Goal: Task Accomplishment & Management: Manage account settings

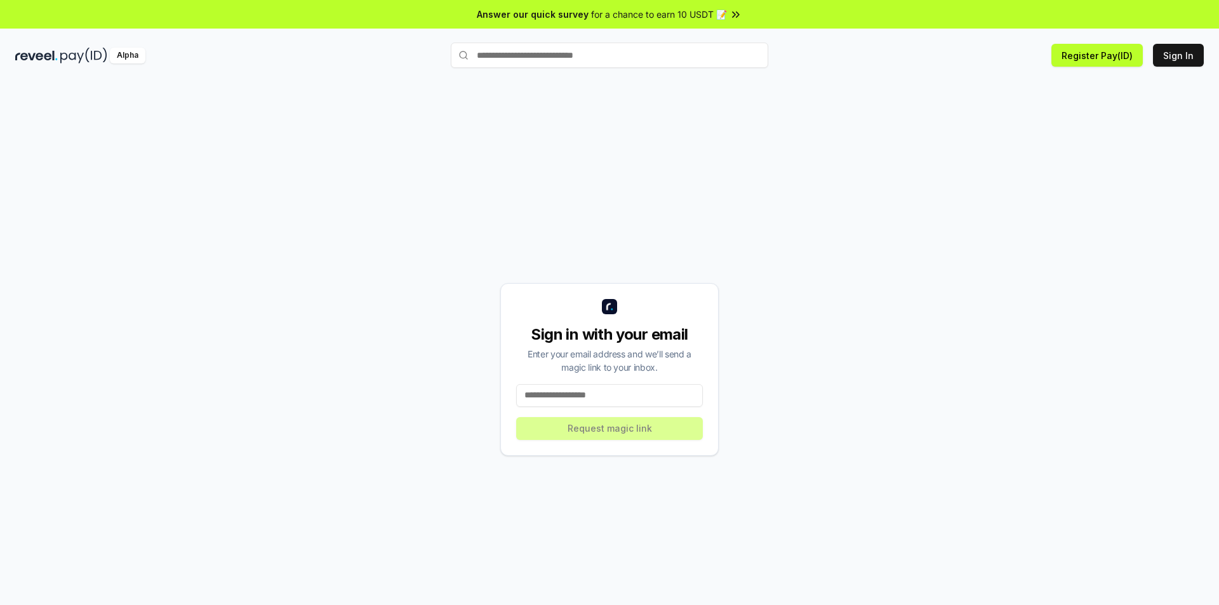
click at [573, 394] on input at bounding box center [609, 395] width 187 height 23
type input "**********"
click at [643, 432] on button "Request magic link" at bounding box center [609, 428] width 187 height 23
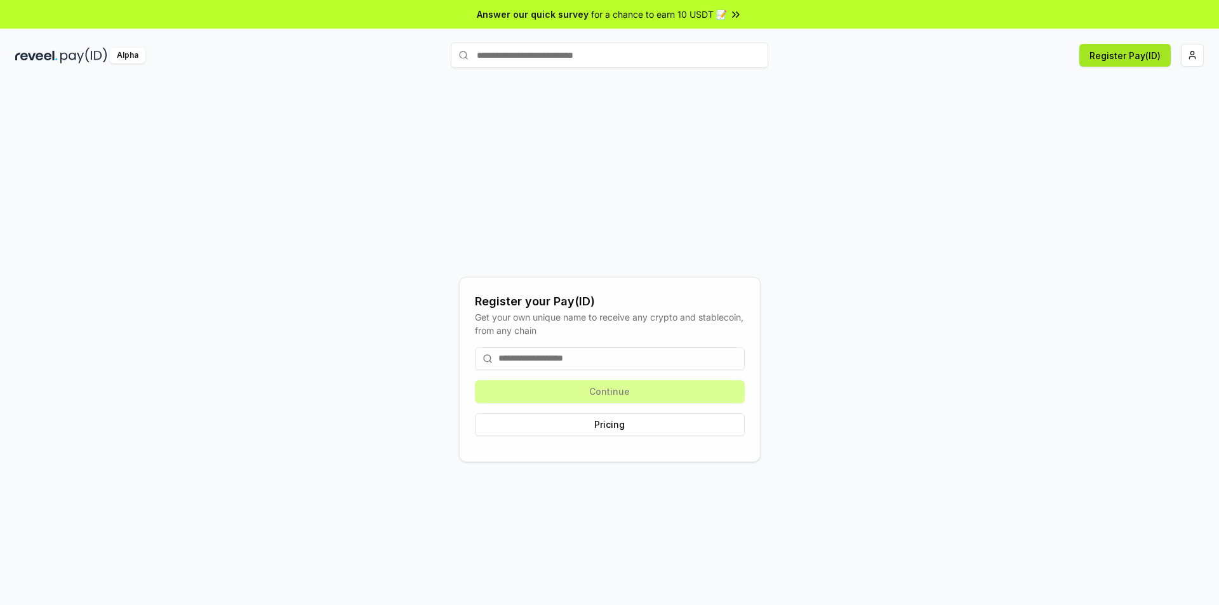
click at [1118, 55] on button "Register Pay(ID)" at bounding box center [1124, 55] width 91 height 23
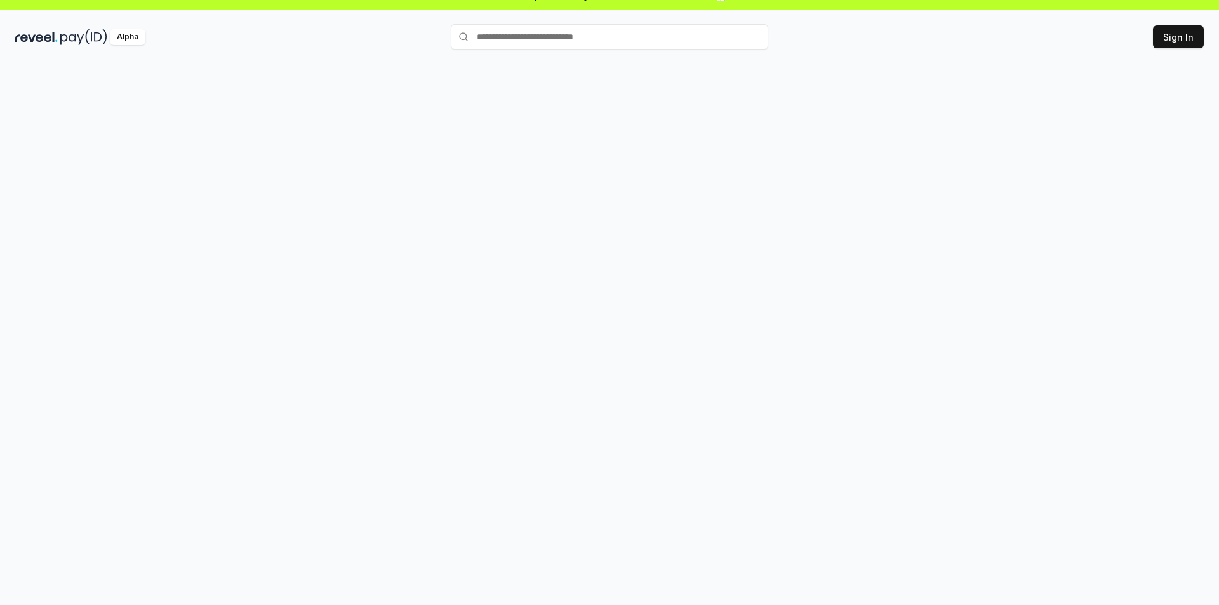
scroll to position [36, 0]
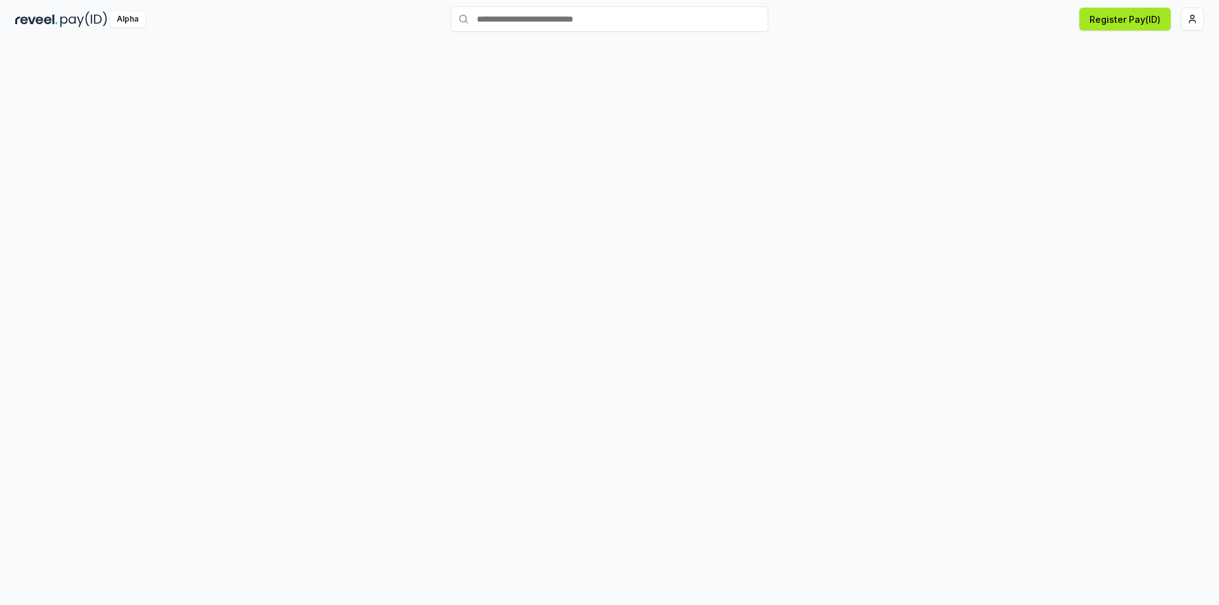
click at [1122, 15] on button "Register Pay(ID)" at bounding box center [1124, 19] width 91 height 23
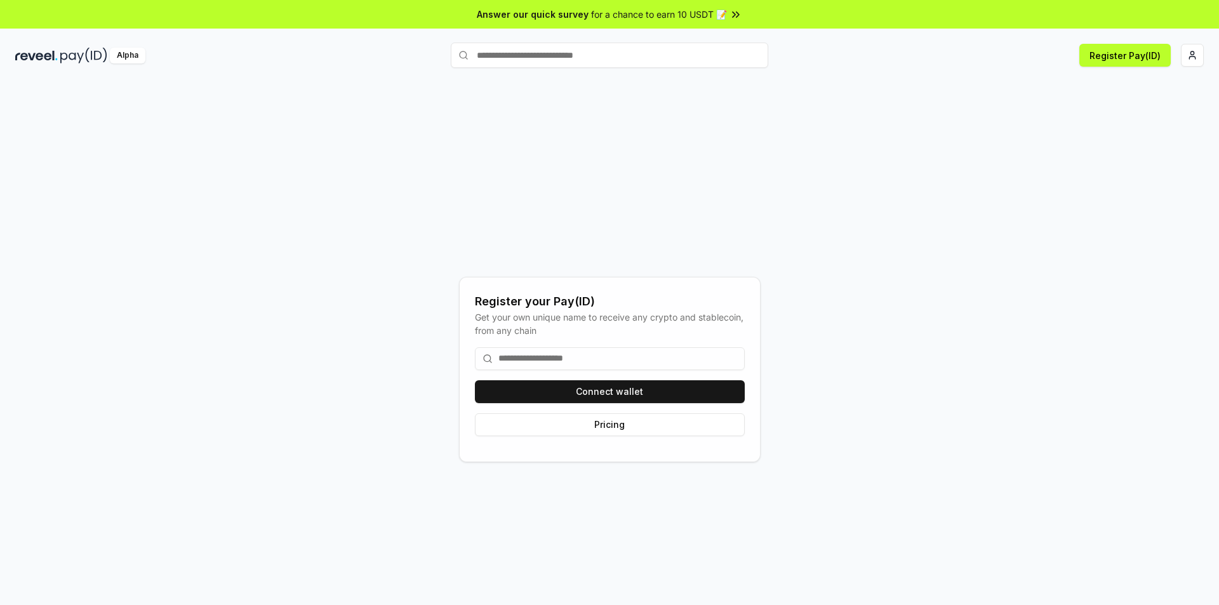
click at [527, 357] on input at bounding box center [610, 358] width 270 height 23
click at [604, 391] on button "Connect wallet" at bounding box center [610, 391] width 270 height 23
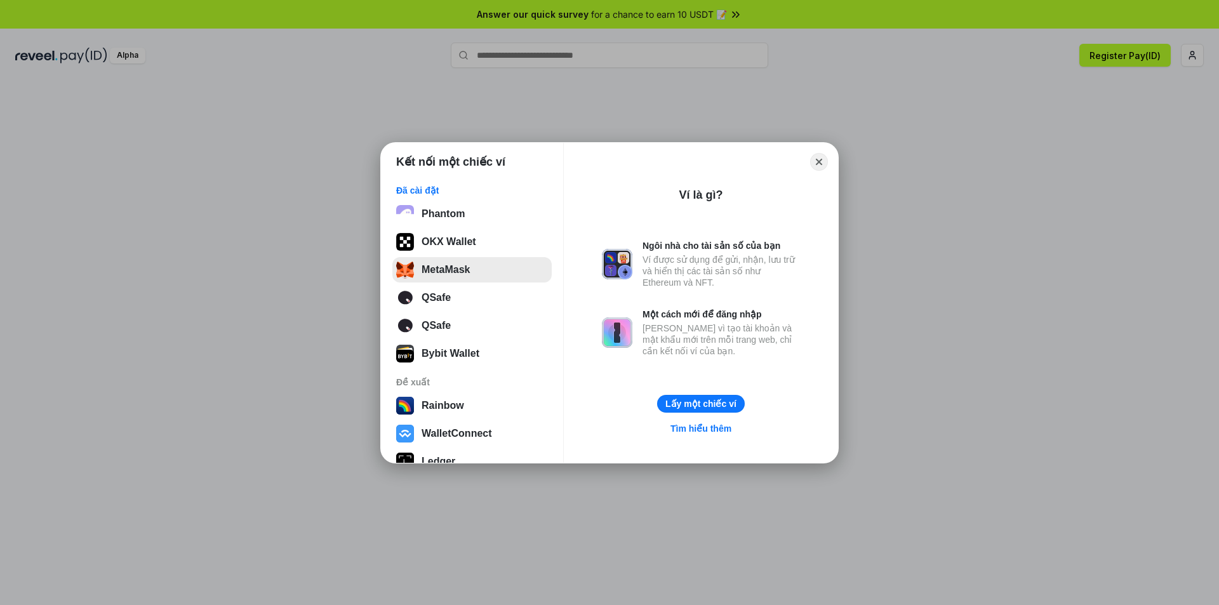
click at [451, 264] on button "MetaMask" at bounding box center [471, 269] width 159 height 25
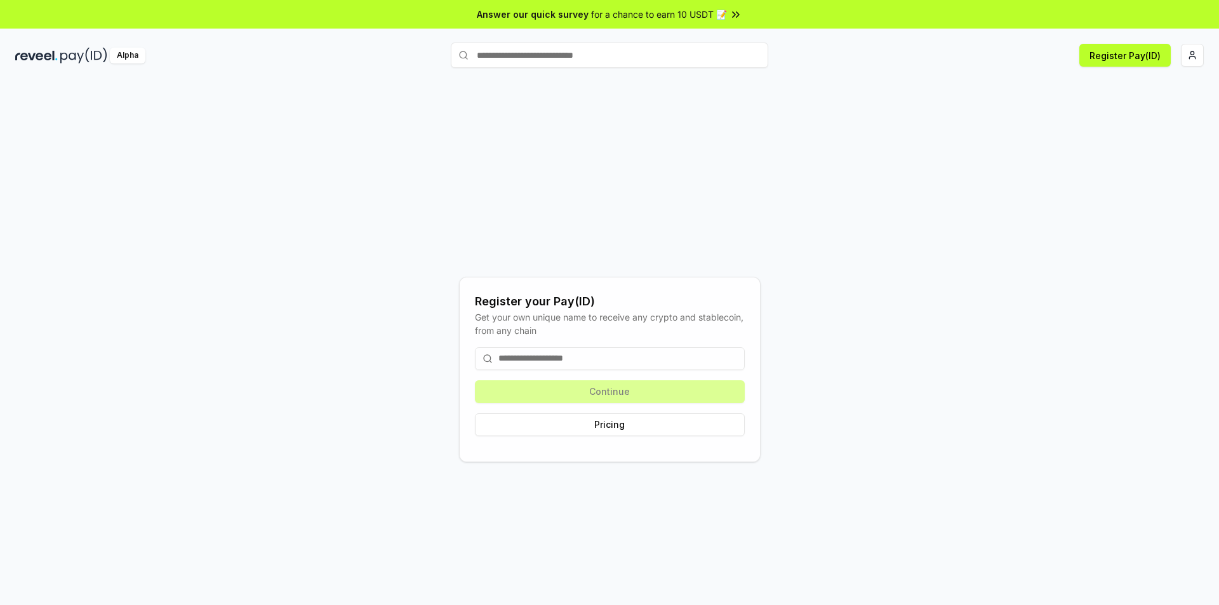
click at [639, 387] on div "Continue Pricing" at bounding box center [610, 391] width 270 height 109
click at [1128, 56] on button "Register Pay(ID)" at bounding box center [1124, 55] width 91 height 23
click at [530, 360] on input at bounding box center [610, 358] width 270 height 23
paste input "**********"
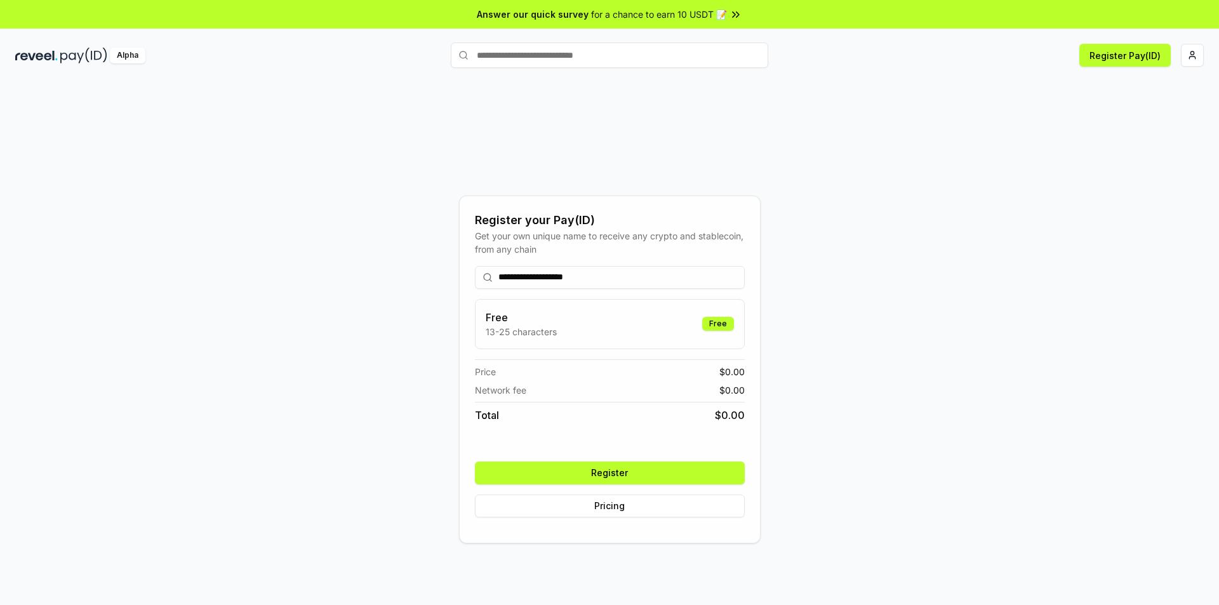
click at [547, 279] on input "**********" at bounding box center [610, 277] width 270 height 23
paste input "*****"
type input "**********"
click at [623, 478] on button "Register" at bounding box center [610, 473] width 270 height 23
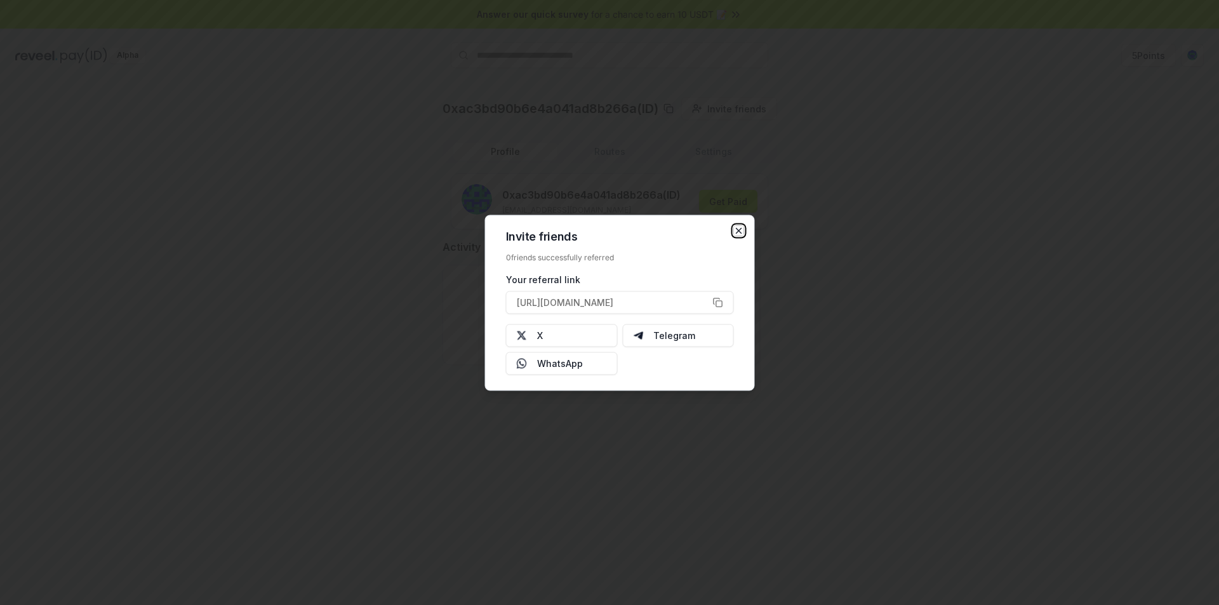
click at [735, 230] on icon "button" at bounding box center [739, 230] width 10 height 10
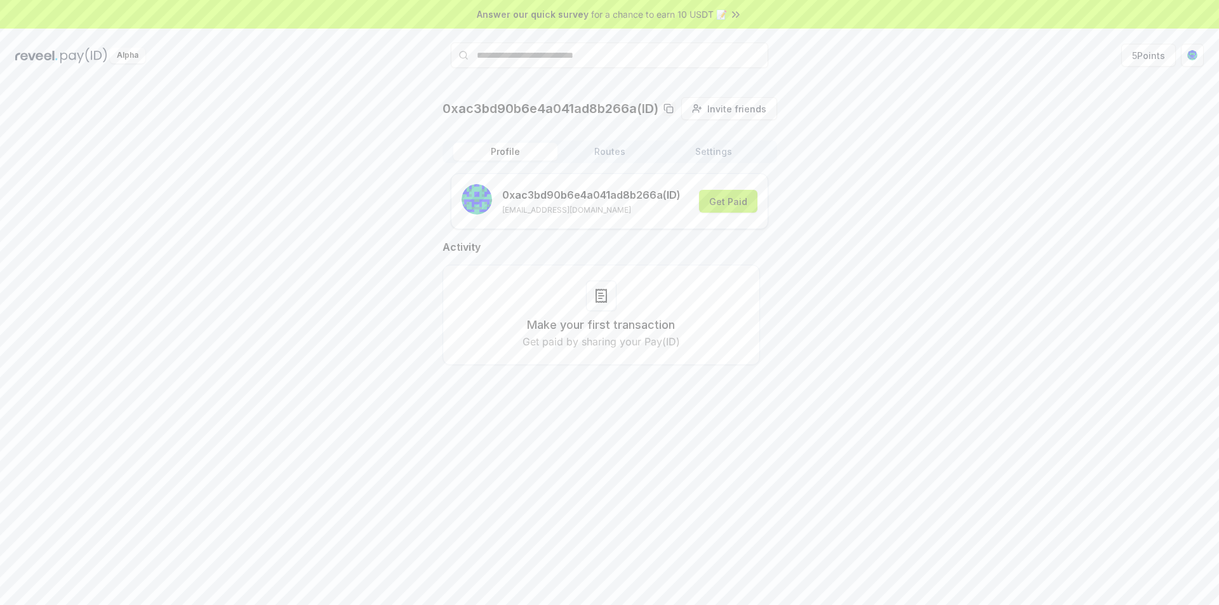
click at [742, 205] on button "Get Paid" at bounding box center [728, 201] width 58 height 23
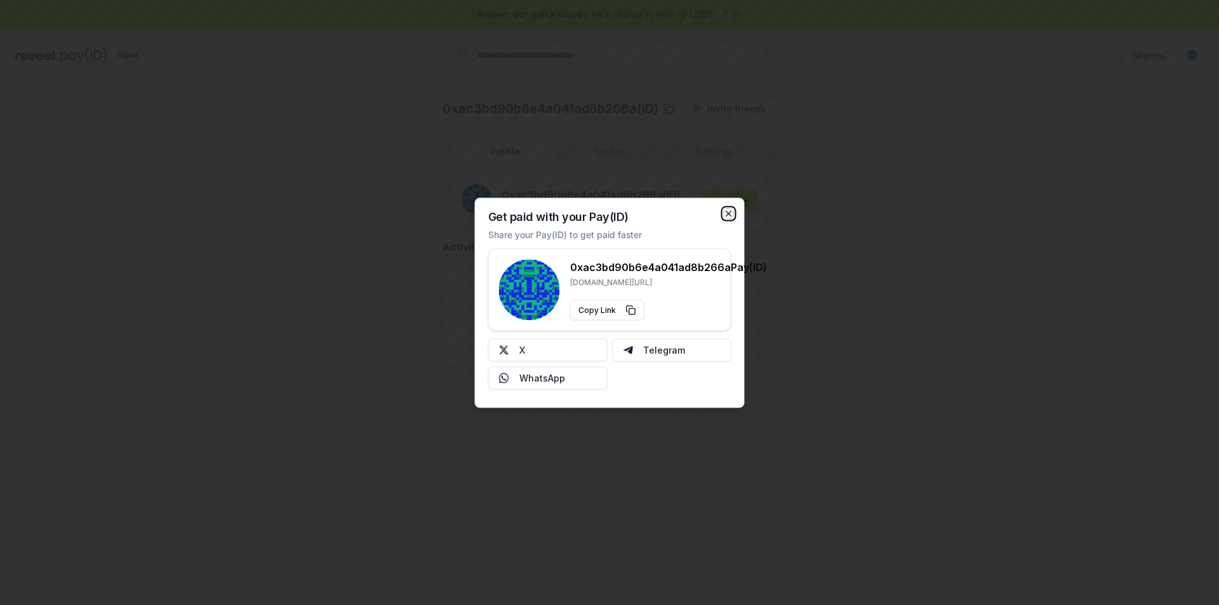
click at [731, 213] on icon "button" at bounding box center [729, 213] width 10 height 10
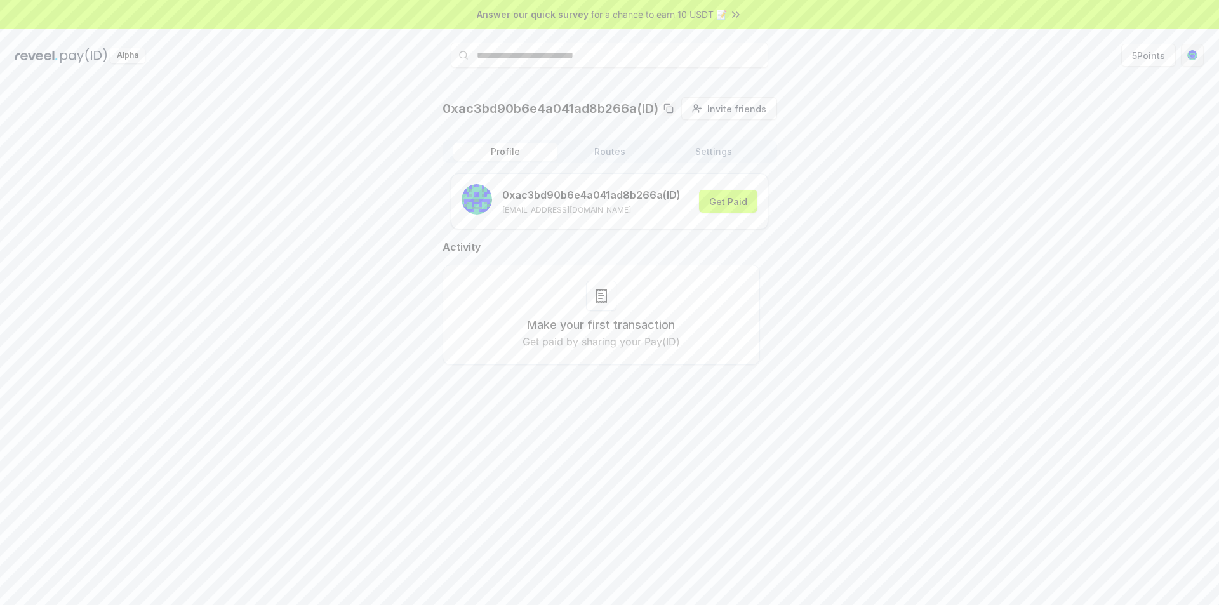
click at [1199, 55] on html "Answer our quick survey for a chance to earn 10 USDT 📝 Alpha 5 Points 0xac3bd90…" at bounding box center [609, 302] width 1219 height 605
click at [1135, 51] on html "Answer our quick survey for a chance to earn 10 USDT 📝 Alpha 5 Points 0xac3bd90…" at bounding box center [609, 302] width 1219 height 605
click at [610, 149] on button "Routes" at bounding box center [610, 152] width 104 height 18
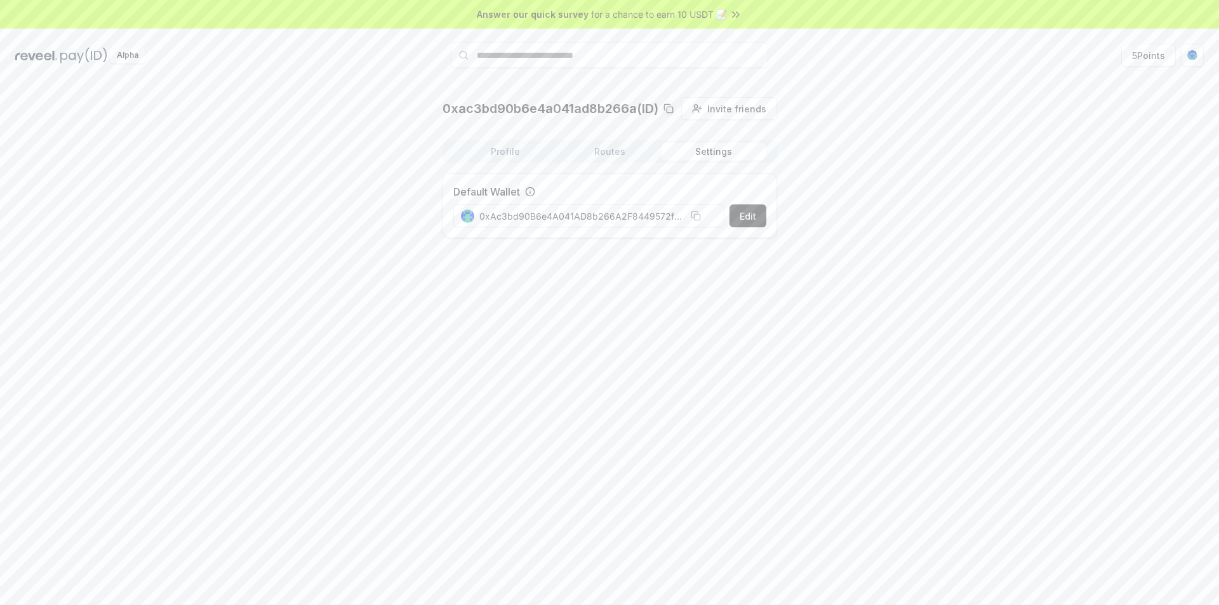
click at [709, 149] on button "Settings" at bounding box center [714, 152] width 104 height 18
drag, startPoint x: 625, startPoint y: 215, endPoint x: 693, endPoint y: 214, distance: 67.3
click at [693, 214] on div "0xAc3bd90B6e4A041AD8b266A2F8449572fb97b60b" at bounding box center [581, 216] width 240 height 13
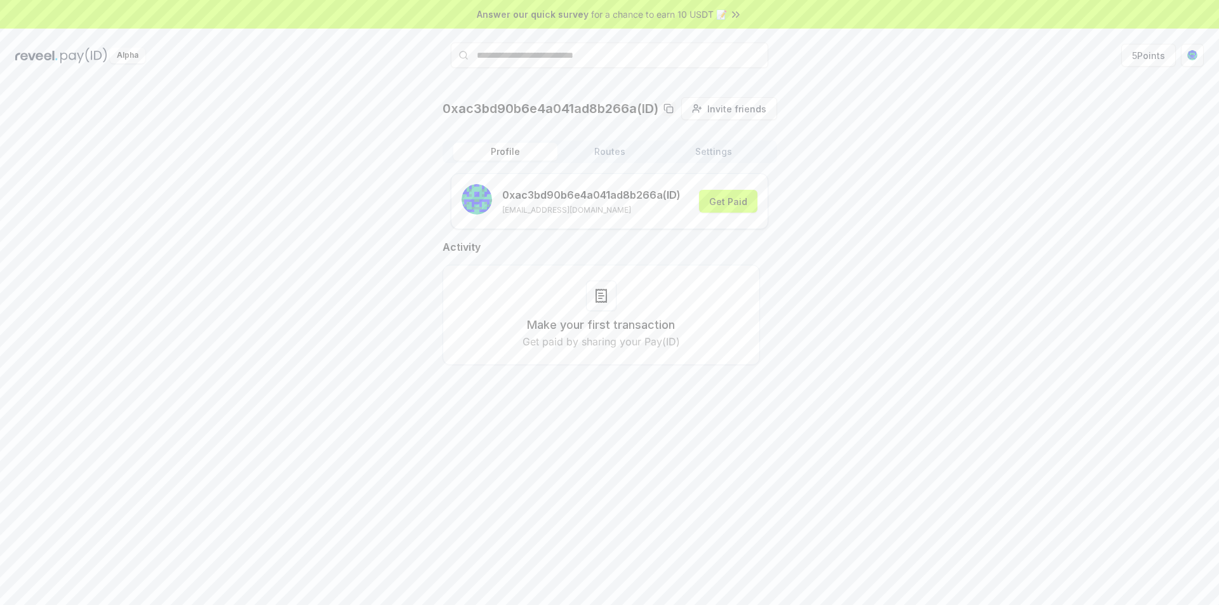
click at [507, 146] on button "Profile" at bounding box center [505, 152] width 104 height 18
click at [41, 58] on img at bounding box center [36, 56] width 43 height 16
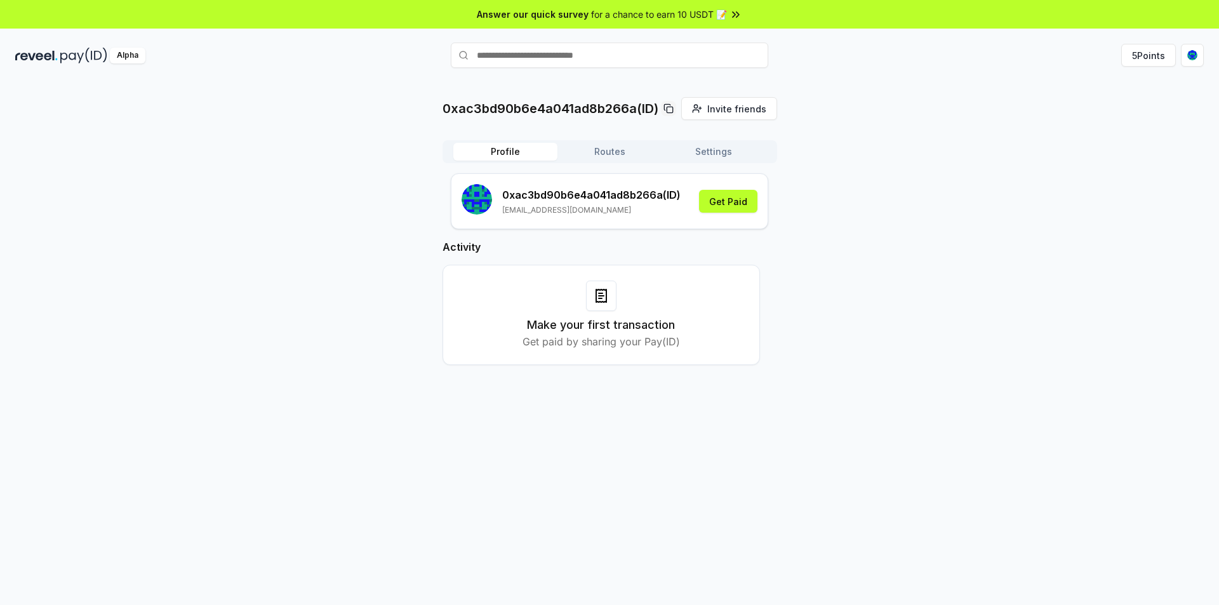
click at [603, 303] on icon at bounding box center [601, 295] width 15 height 15
click at [726, 204] on button "Get Paid" at bounding box center [728, 201] width 58 height 23
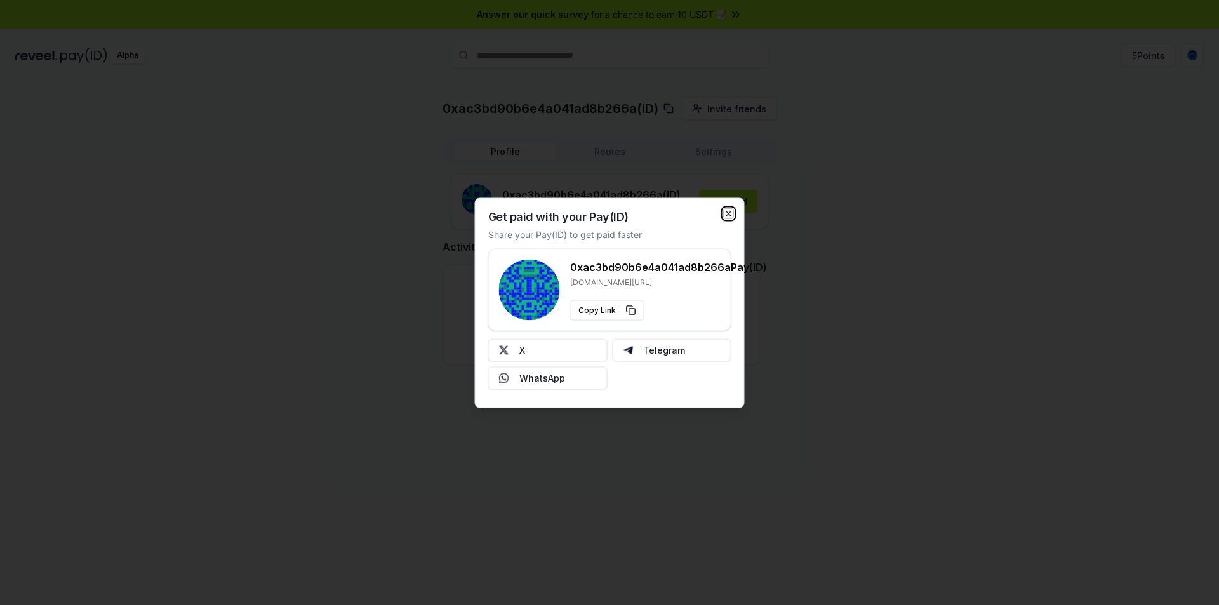
click at [725, 213] on icon "button" at bounding box center [729, 213] width 10 height 10
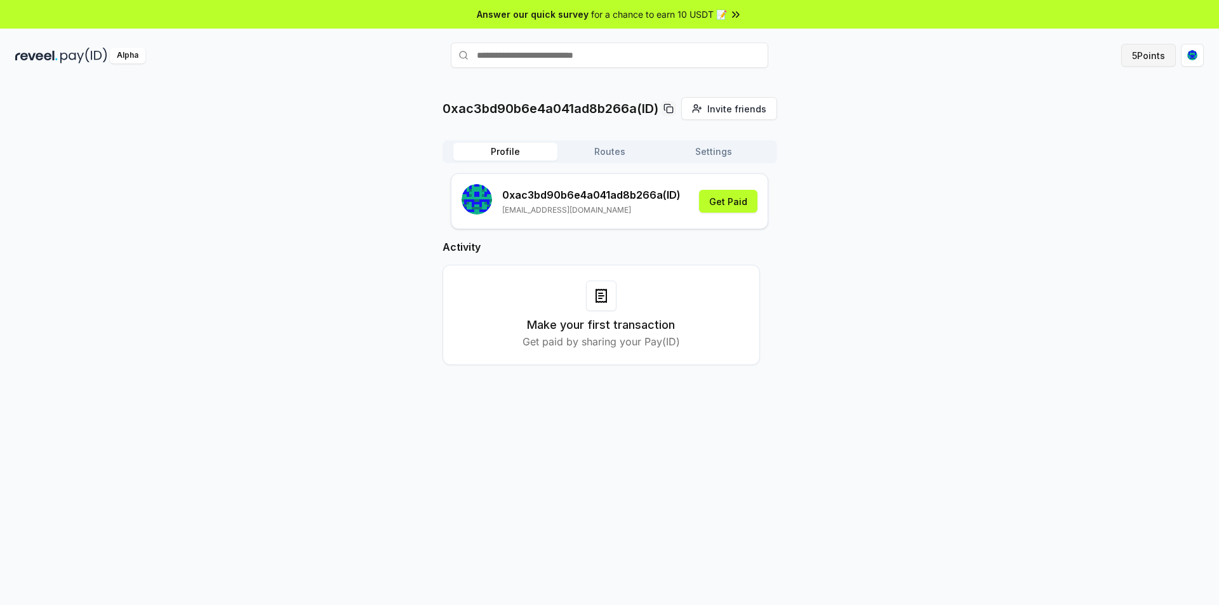
click at [1156, 56] on button "5 Points" at bounding box center [1148, 55] width 55 height 23
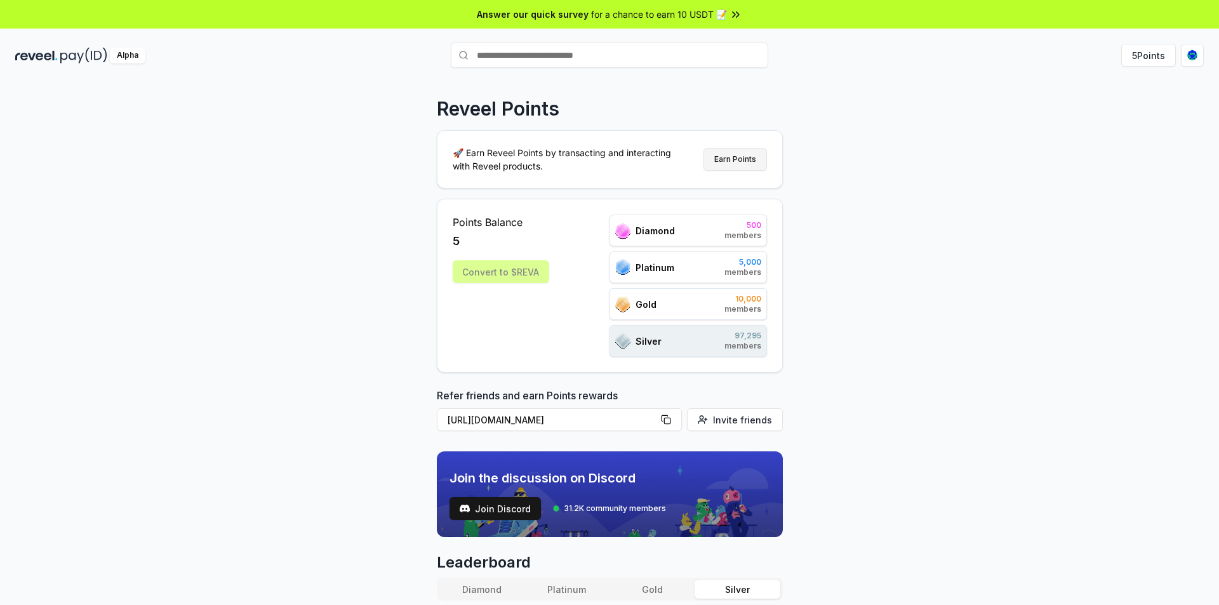
click at [754, 161] on button "Earn Points" at bounding box center [735, 159] width 63 height 23
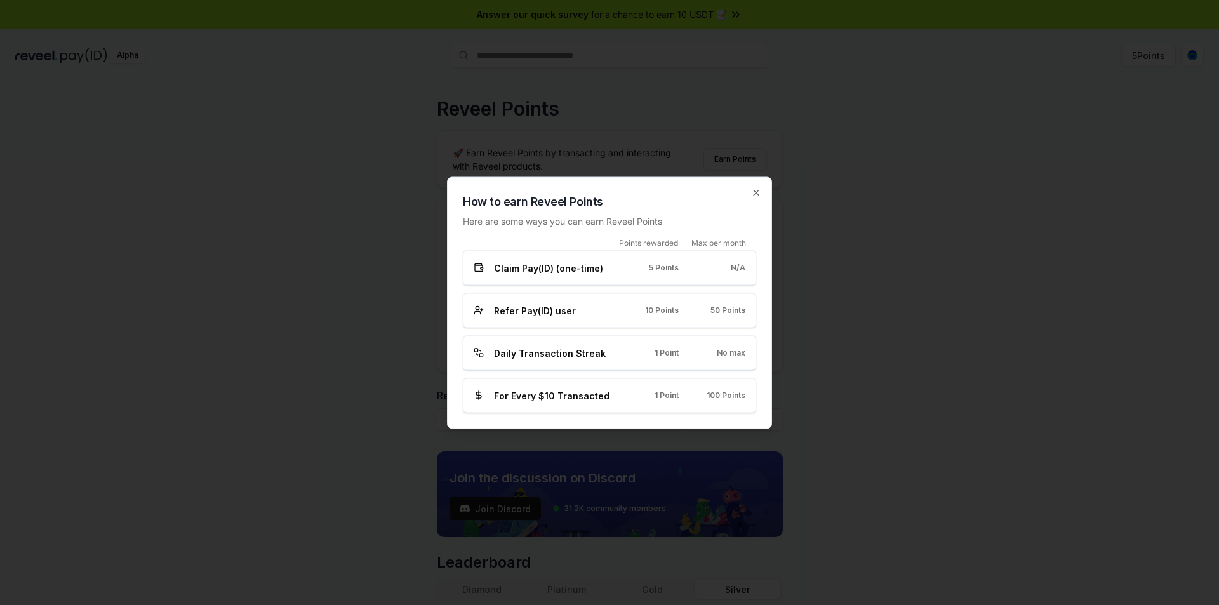
click at [565, 352] on span "Daily Transaction Streak" at bounding box center [550, 352] width 112 height 13
drag, startPoint x: 695, startPoint y: 357, endPoint x: 725, endPoint y: 353, distance: 30.1
click at [696, 357] on div "Daily Transaction Streak 1 Point No max" at bounding box center [610, 352] width 272 height 13
click at [728, 352] on span "No max" at bounding box center [731, 353] width 29 height 10
click at [553, 392] on span "For Every $10 Transacted" at bounding box center [552, 395] width 116 height 13
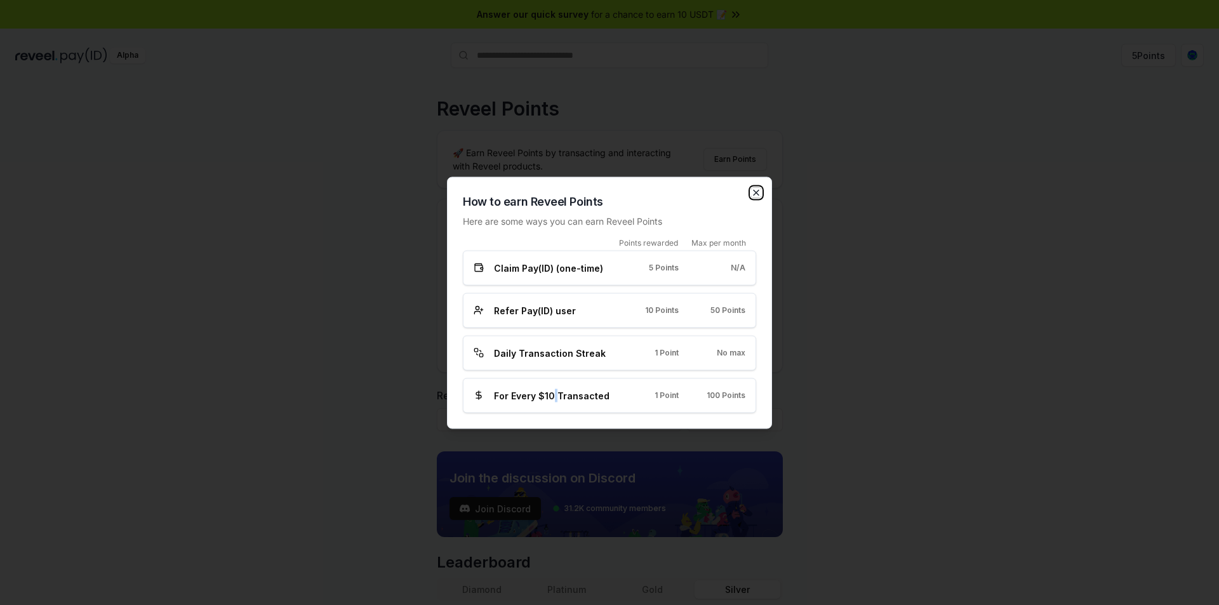
click at [754, 193] on icon "button" at bounding box center [756, 192] width 10 height 10
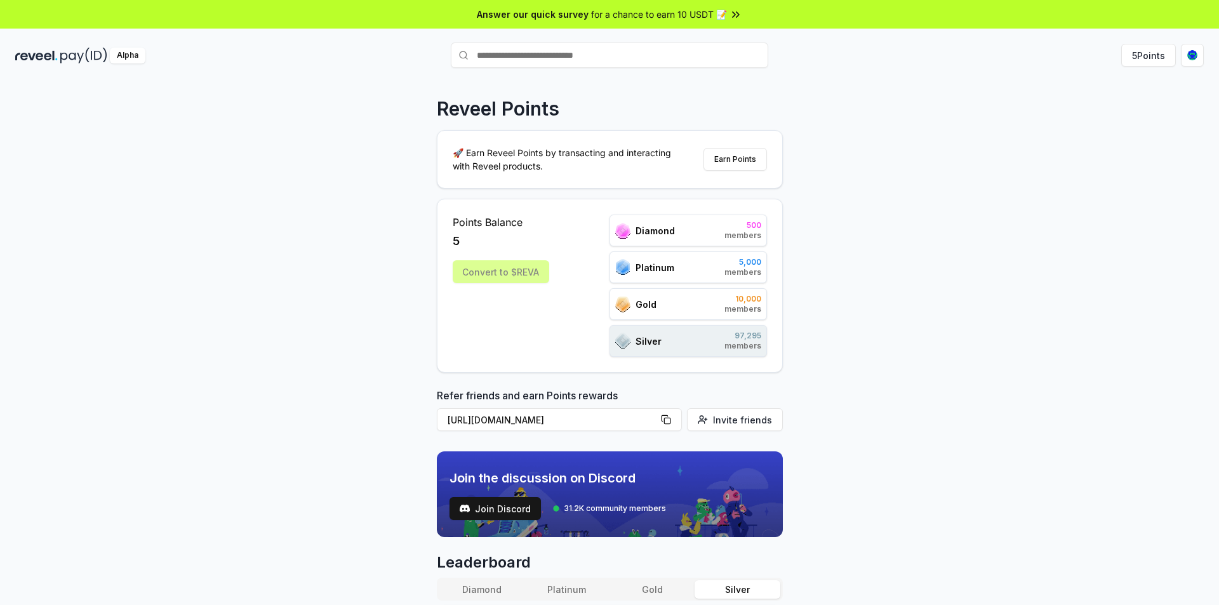
click at [541, 154] on p "🚀 Earn Reveel Points by transacting and interacting with Reveel products." at bounding box center [567, 159] width 229 height 27
click at [738, 15] on icon at bounding box center [736, 14] width 13 height 13
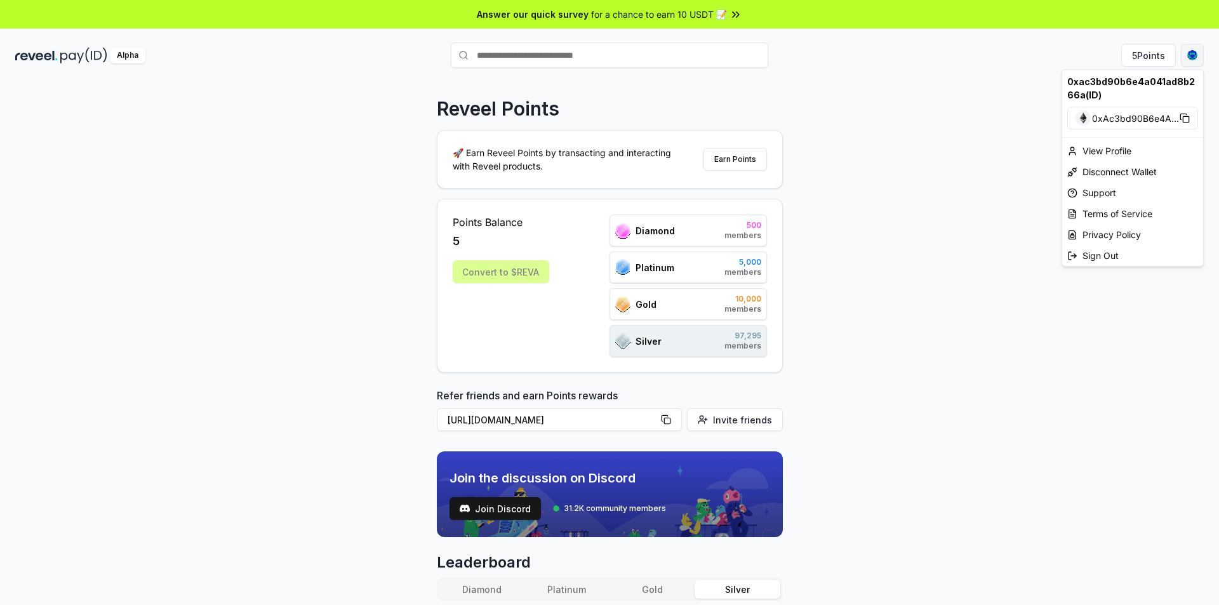
click at [1193, 54] on html "Answer our quick survey for a chance to earn 10 USDT 📝 Alpha 5 Points Reveel Po…" at bounding box center [609, 302] width 1219 height 605
